Goal: Task Accomplishment & Management: Use online tool/utility

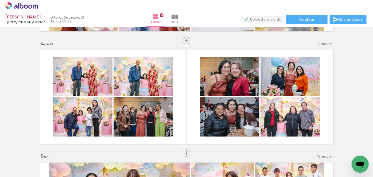
scroll to position [343, 0]
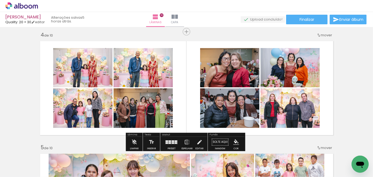
click at [168, 140] on quentale-layouter at bounding box center [172, 142] width 12 height 4
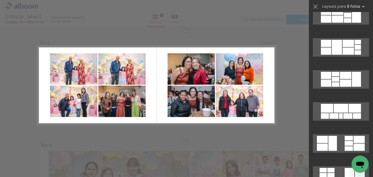
scroll to position [0, 0]
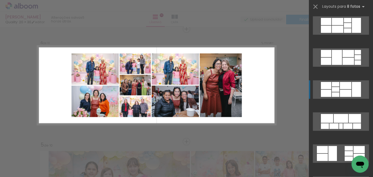
click at [337, 89] on div at bounding box center [335, 89] width 7 height 5
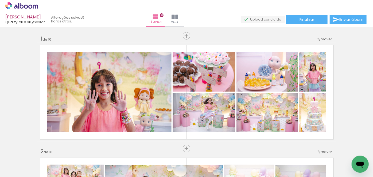
scroll to position [345, 0]
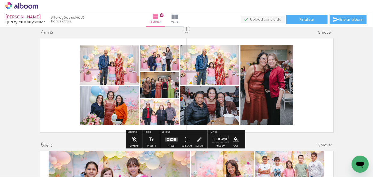
click at [174, 139] on div at bounding box center [175, 139] width 2 height 3
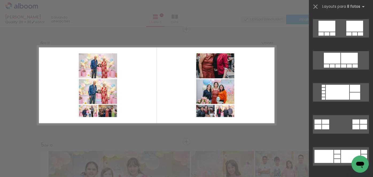
scroll to position [535, 0]
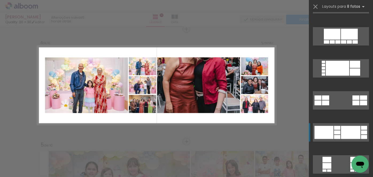
click at [339, 129] on div at bounding box center [337, 128] width 6 height 4
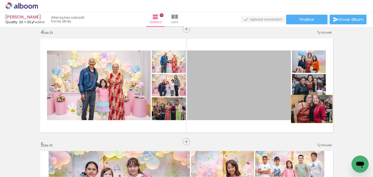
drag, startPoint x: 232, startPoint y: 77, endPoint x: 309, endPoint y: 112, distance: 83.8
click at [0, 0] on slot at bounding box center [0, 0] width 0 height 0
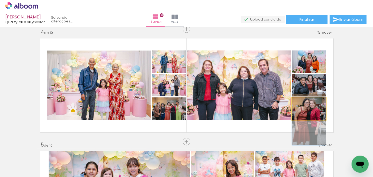
drag, startPoint x: 318, startPoint y: 111, endPoint x: 320, endPoint y: 122, distance: 11.1
click at [320, 122] on quentale-layouter at bounding box center [186, 85] width 299 height 99
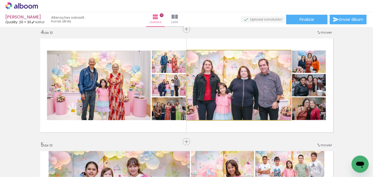
drag, startPoint x: 254, startPoint y: 108, endPoint x: 254, endPoint y: 99, distance: 8.6
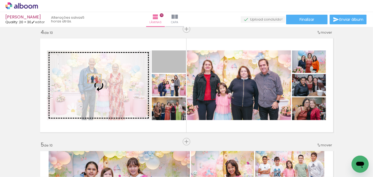
drag, startPoint x: 176, startPoint y: 63, endPoint x: 93, endPoint y: 79, distance: 84.9
click at [0, 0] on slot at bounding box center [0, 0] width 0 height 0
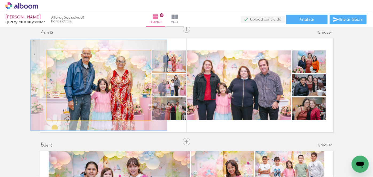
drag, startPoint x: 58, startPoint y: 57, endPoint x: 63, endPoint y: 56, distance: 5.4
type paper-slider "130"
click at [63, 56] on div at bounding box center [65, 56] width 5 height 5
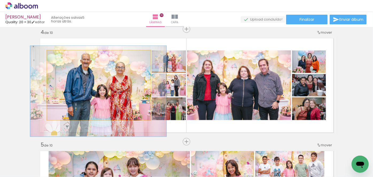
drag, startPoint x: 104, startPoint y: 77, endPoint x: 103, endPoint y: 83, distance: 5.9
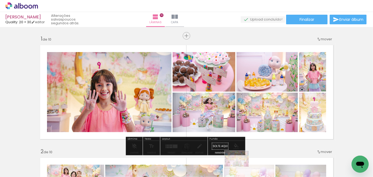
drag, startPoint x: 240, startPoint y: 162, endPoint x: 241, endPoint y: 167, distance: 4.9
click at [241, 167] on div at bounding box center [242, 160] width 26 height 18
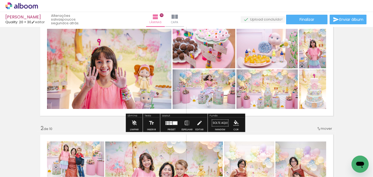
scroll to position [24, 0]
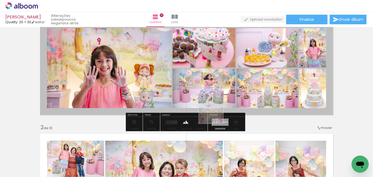
drag, startPoint x: 243, startPoint y: 160, endPoint x: 215, endPoint y: 124, distance: 45.7
click at [215, 124] on quentale-workspace at bounding box center [186, 88] width 373 height 177
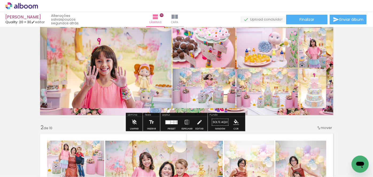
click at [215, 124] on paper-button "Solte aqui Imagem" at bounding box center [220, 124] width 19 height 14
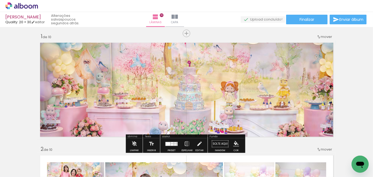
scroll to position [0, 0]
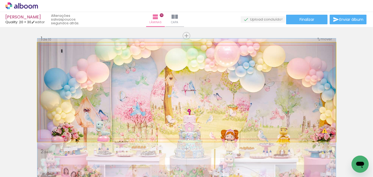
drag, startPoint x: 178, startPoint y: 84, endPoint x: 171, endPoint y: 130, distance: 46.6
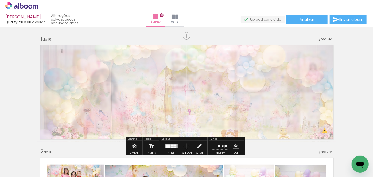
drag, startPoint x: 113, startPoint y: 56, endPoint x: 101, endPoint y: 57, distance: 12.7
type paper-slider "40"
click at [102, 57] on div at bounding box center [103, 56] width 3 height 3
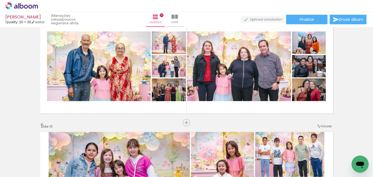
scroll to position [364, 0]
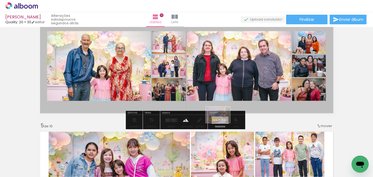
drag, startPoint x: 124, startPoint y: 160, endPoint x: 222, endPoint y: 123, distance: 105.5
click at [222, 123] on quentale-workspace at bounding box center [186, 88] width 373 height 177
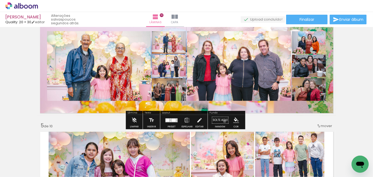
click at [223, 121] on paper-button "Solte aqui Imagem" at bounding box center [220, 122] width 19 height 14
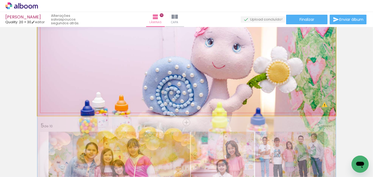
drag, startPoint x: 221, startPoint y: 87, endPoint x: 206, endPoint y: 115, distance: 31.7
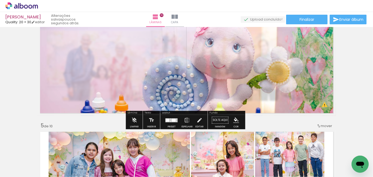
scroll to position [364, 0]
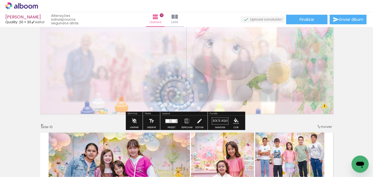
drag, startPoint x: 111, startPoint y: 29, endPoint x: 100, endPoint y: 31, distance: 11.0
type paper-slider "45"
click at [101, 31] on div at bounding box center [105, 31] width 9 height 9
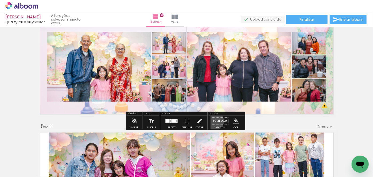
click at [213, 121] on paper-button "Solte aqui Imagem" at bounding box center [220, 123] width 19 height 14
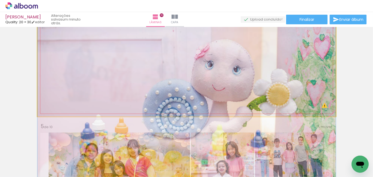
drag, startPoint x: 203, startPoint y: 91, endPoint x: 196, endPoint y: 113, distance: 23.4
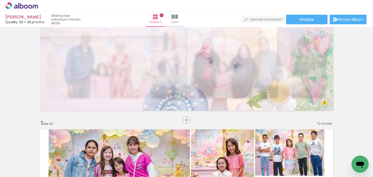
scroll to position [374, 0]
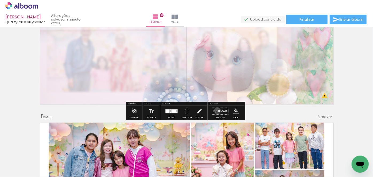
click at [216, 111] on paper-button "Solte aqui Imagem" at bounding box center [220, 113] width 19 height 14
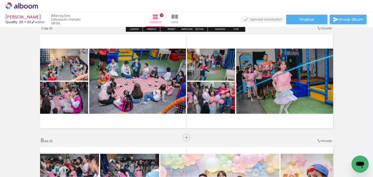
scroll to position [689, 0]
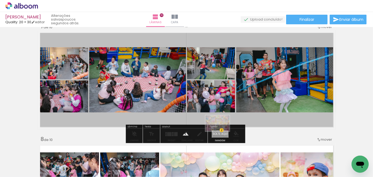
drag, startPoint x: 243, startPoint y: 155, endPoint x: 222, endPoint y: 132, distance: 31.8
click at [222, 132] on quentale-workspace at bounding box center [186, 88] width 373 height 177
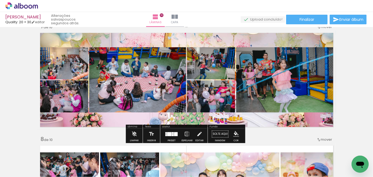
click at [220, 133] on paper-button "Solte aqui Imagem" at bounding box center [220, 136] width 19 height 14
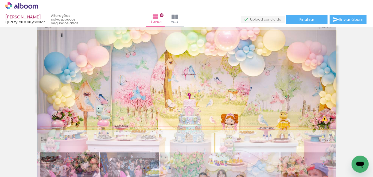
drag, startPoint x: 240, startPoint y: 87, endPoint x: 219, endPoint y: 129, distance: 47.1
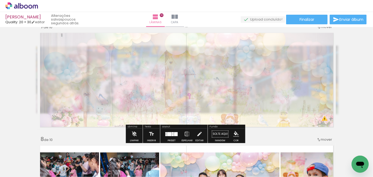
drag, startPoint x: 113, startPoint y: 44, endPoint x: 101, endPoint y: 46, distance: 12.2
type paper-slider "35"
click at [101, 46] on div at bounding box center [102, 44] width 9 height 9
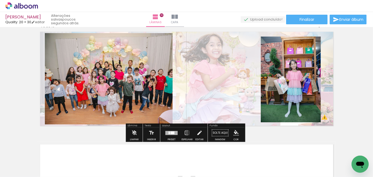
scroll to position [1005, 0]
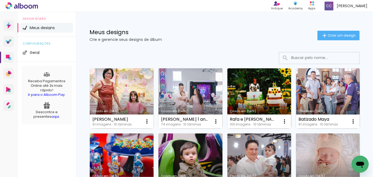
click at [134, 94] on link "Criado em [DATE]" at bounding box center [122, 98] width 64 height 60
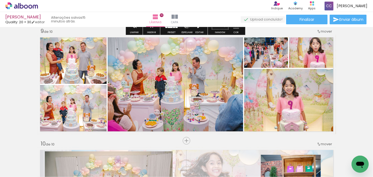
scroll to position [924, 0]
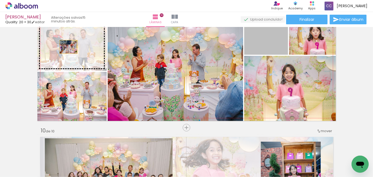
drag, startPoint x: 268, startPoint y: 43, endPoint x: 67, endPoint y: 47, distance: 201.7
click at [0, 0] on slot at bounding box center [0, 0] width 0 height 0
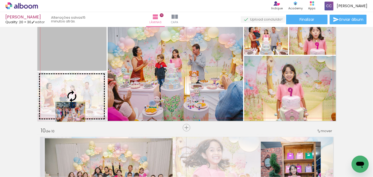
drag, startPoint x: 83, startPoint y: 58, endPoint x: 69, endPoint y: 112, distance: 55.8
click at [0, 0] on slot at bounding box center [0, 0] width 0 height 0
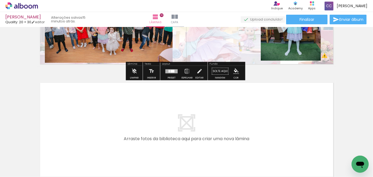
scroll to position [1094, 0]
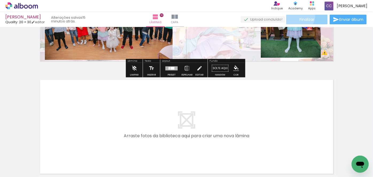
click at [298, 16] on paper-button "Finalizar" at bounding box center [306, 20] width 41 height 10
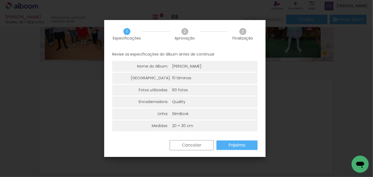
click at [0, 0] on slot "Próximo" at bounding box center [0, 0] width 0 height 0
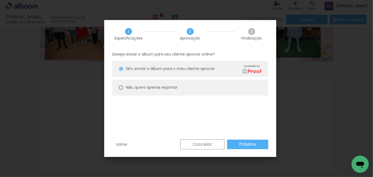
click at [0, 0] on slot "Não, quero apenas exportar" at bounding box center [0, 0] width 0 height 0
type paper-radio-button "on"
click at [0, 0] on slot "Próximo" at bounding box center [0, 0] width 0 height 0
type input "Alta, 300 DPI"
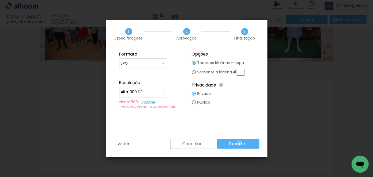
click at [0, 0] on slot "Exportar" at bounding box center [0, 0] width 0 height 0
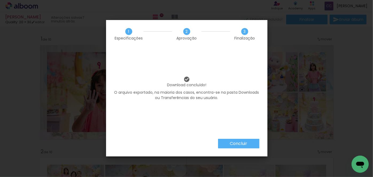
scroll to position [1094, 0]
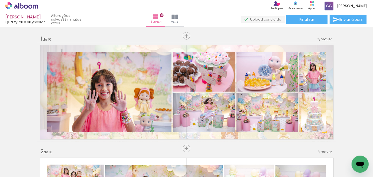
scroll to position [1094, 0]
